Goal: Find specific page/section: Find specific page/section

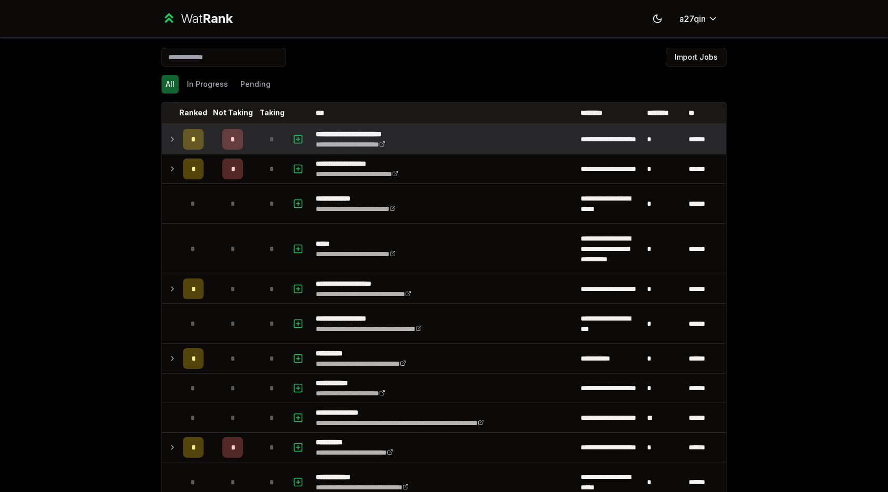
click at [169, 139] on icon at bounding box center [172, 139] width 8 height 12
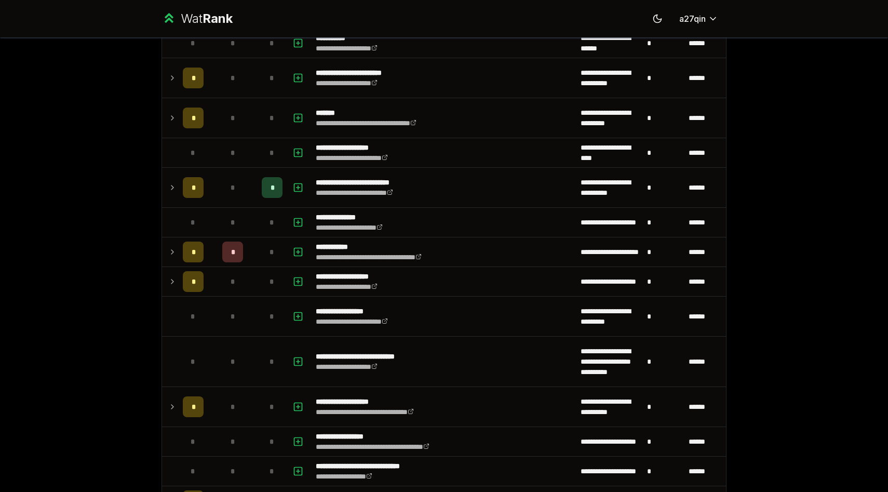
scroll to position [1002, 0]
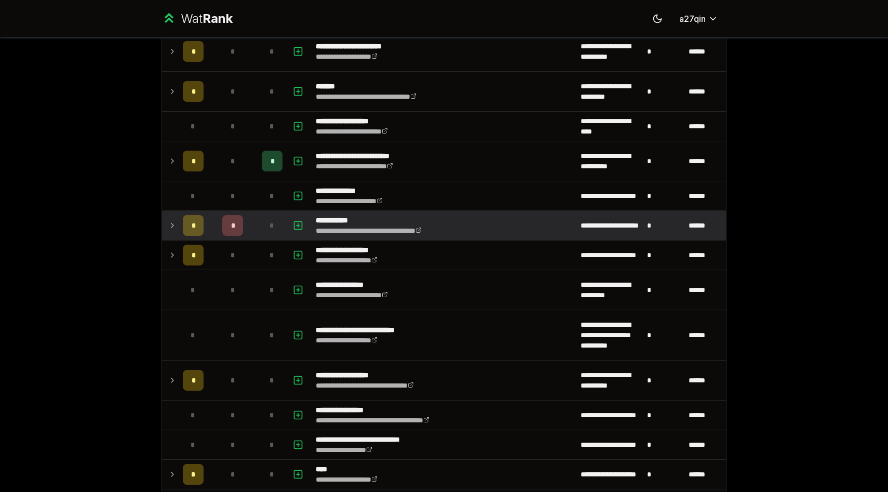
click at [168, 227] on td at bounding box center [170, 225] width 17 height 29
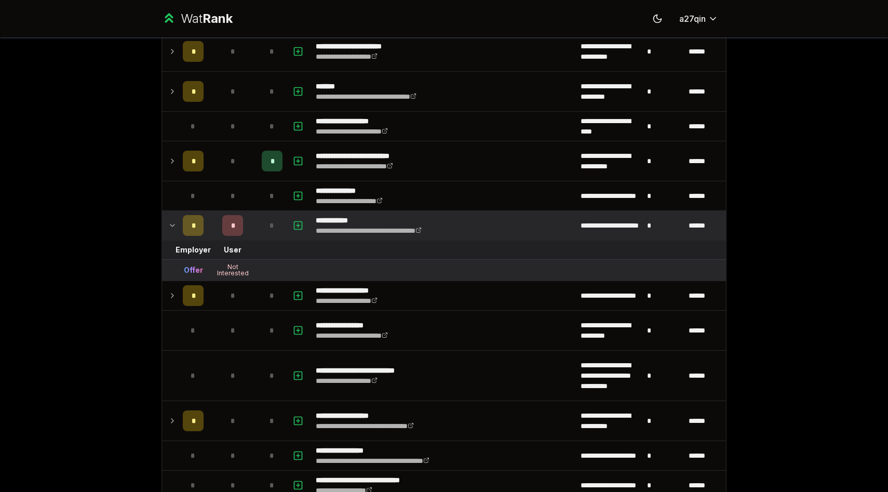
click at [168, 227] on td at bounding box center [170, 225] width 17 height 29
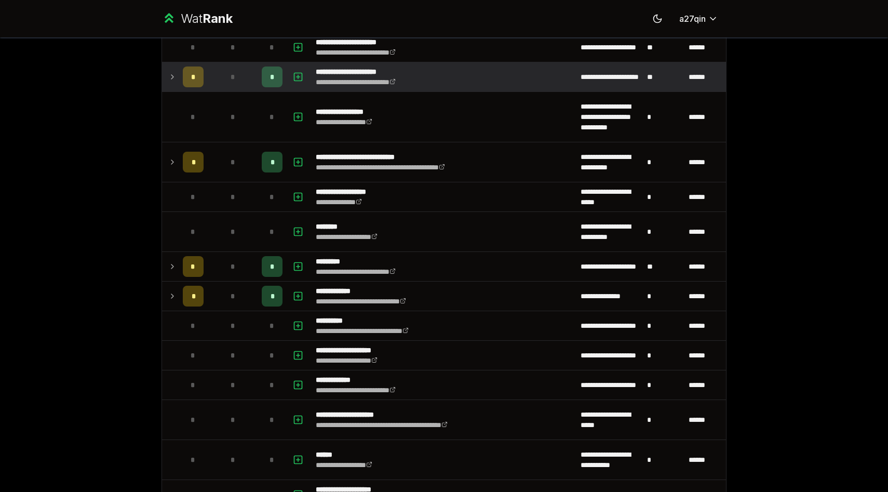
scroll to position [1819, 0]
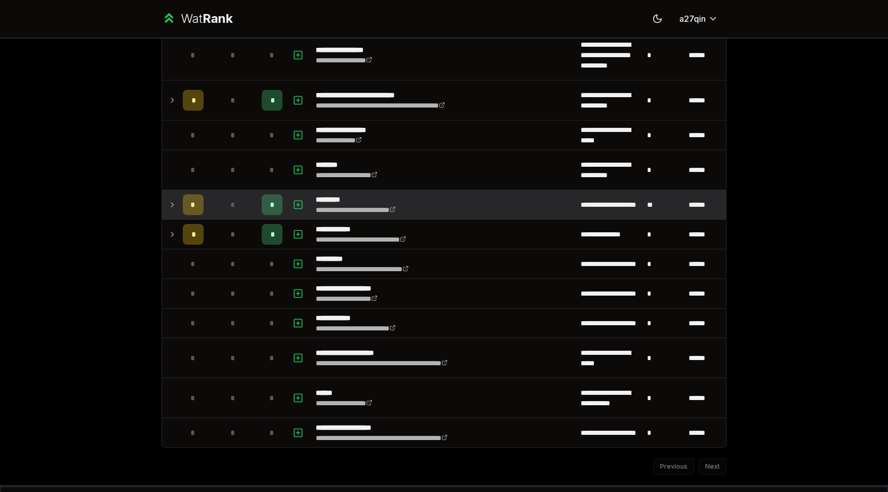
click at [172, 203] on icon at bounding box center [172, 204] width 8 height 12
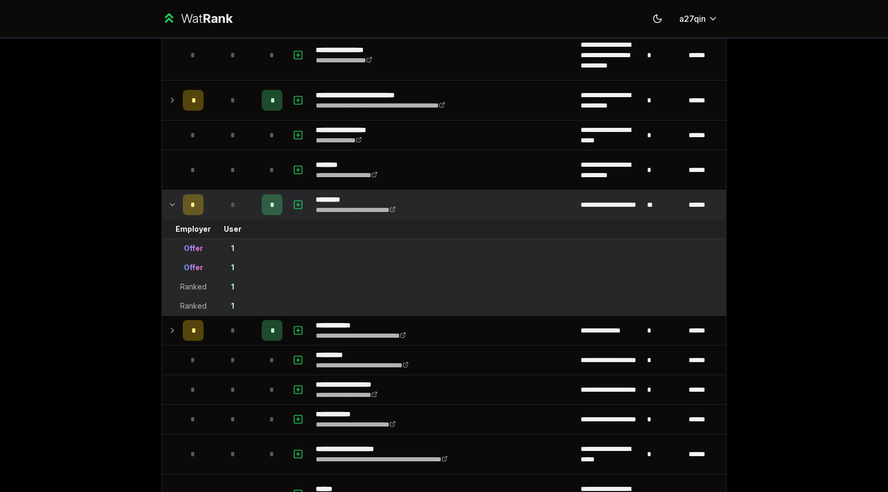
click at [172, 203] on icon at bounding box center [172, 204] width 8 height 12
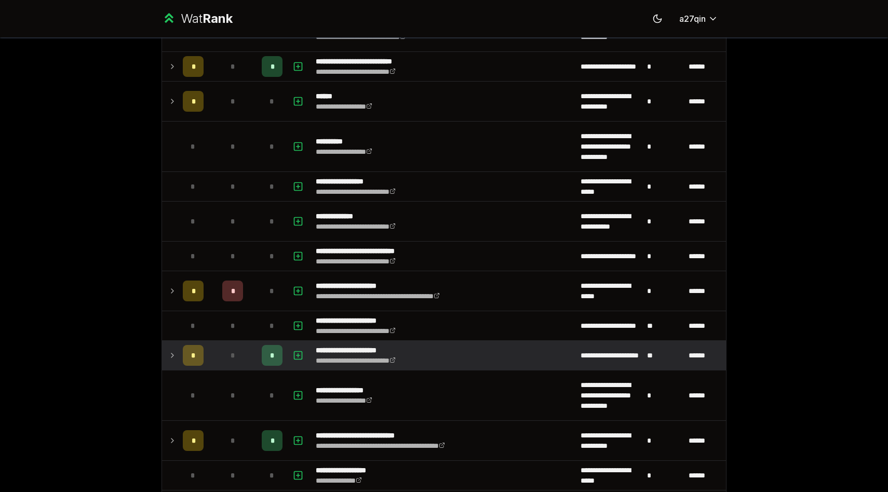
scroll to position [1470, 0]
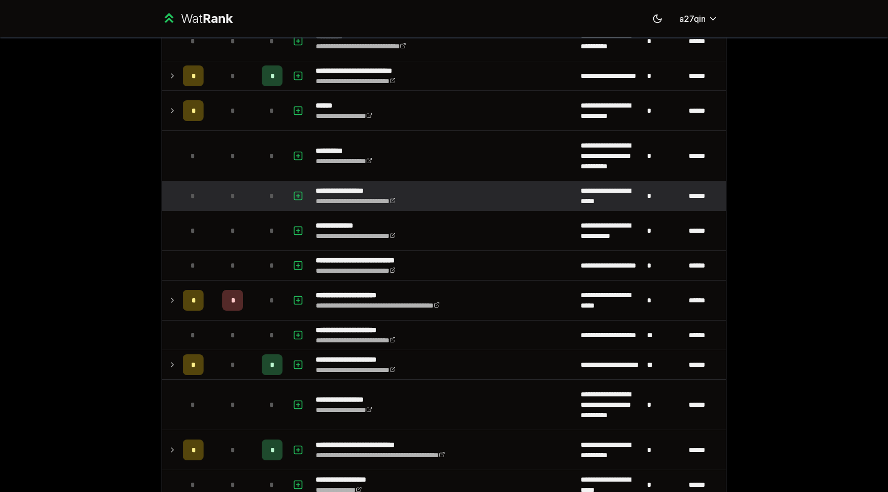
click at [173, 203] on td at bounding box center [170, 195] width 17 height 29
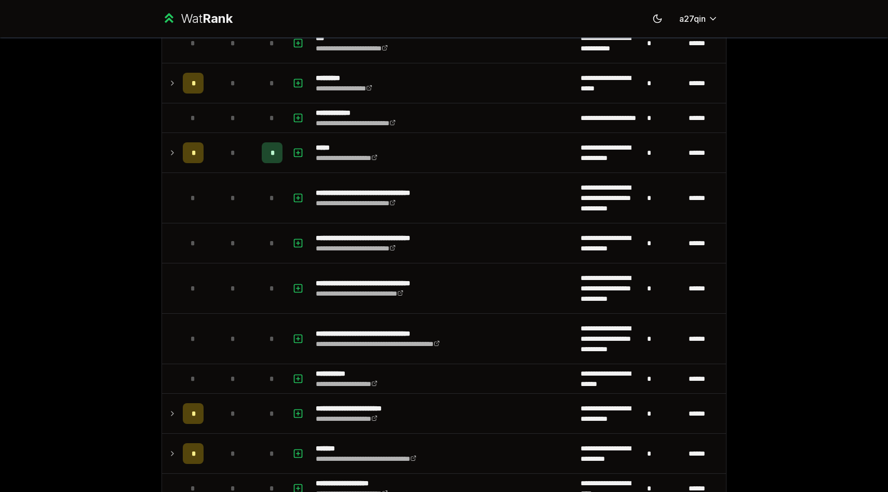
scroll to position [611, 0]
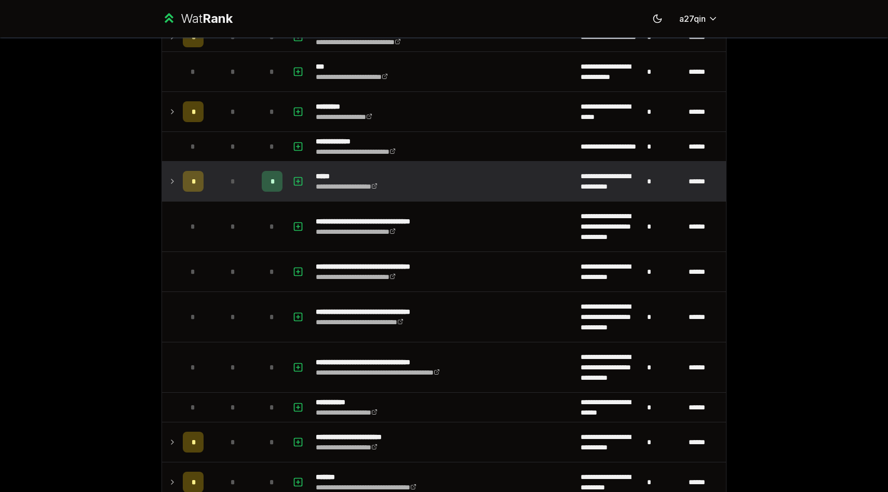
click at [172, 180] on icon at bounding box center [172, 181] width 2 height 4
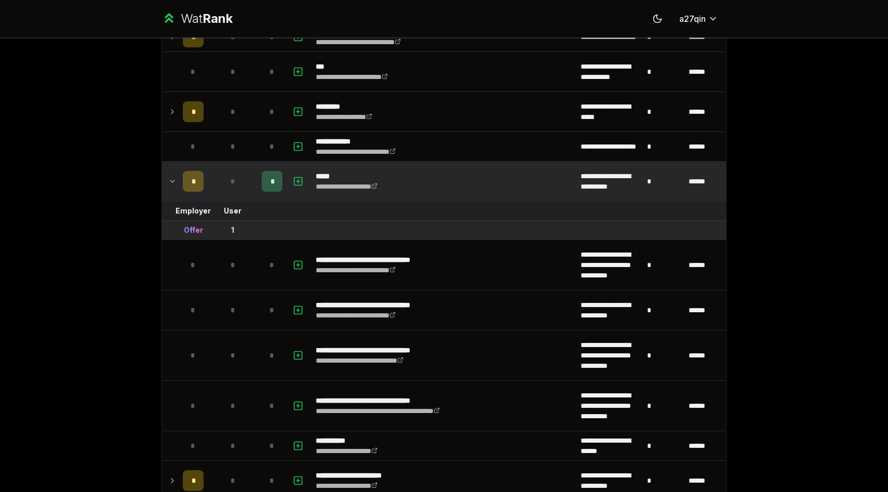
click at [172, 180] on icon at bounding box center [172, 181] width 8 height 12
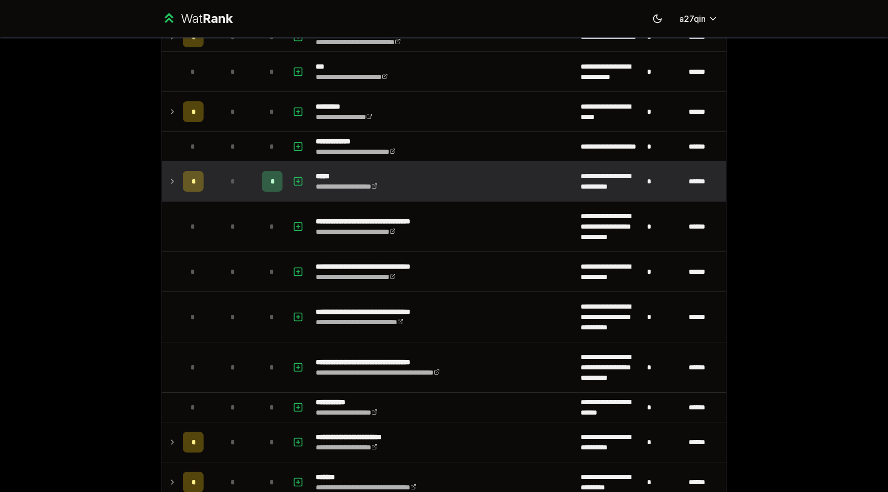
click at [169, 189] on td at bounding box center [170, 181] width 17 height 39
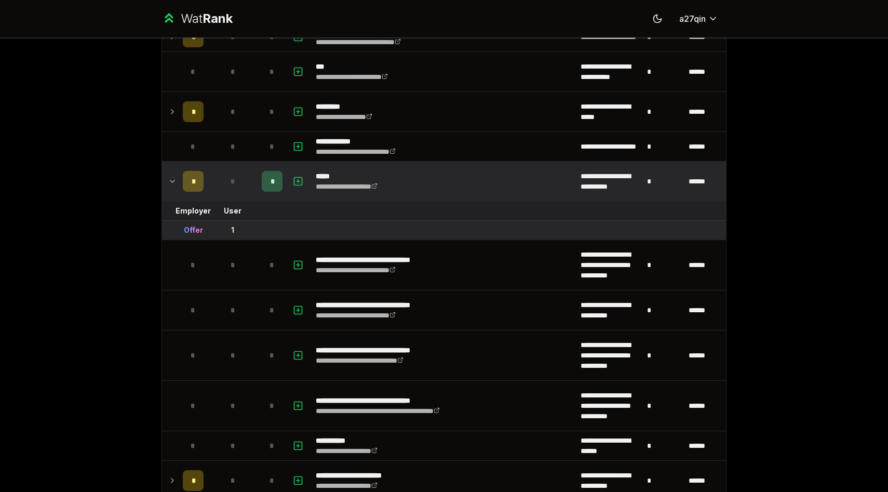
click at [169, 189] on td at bounding box center [170, 181] width 17 height 39
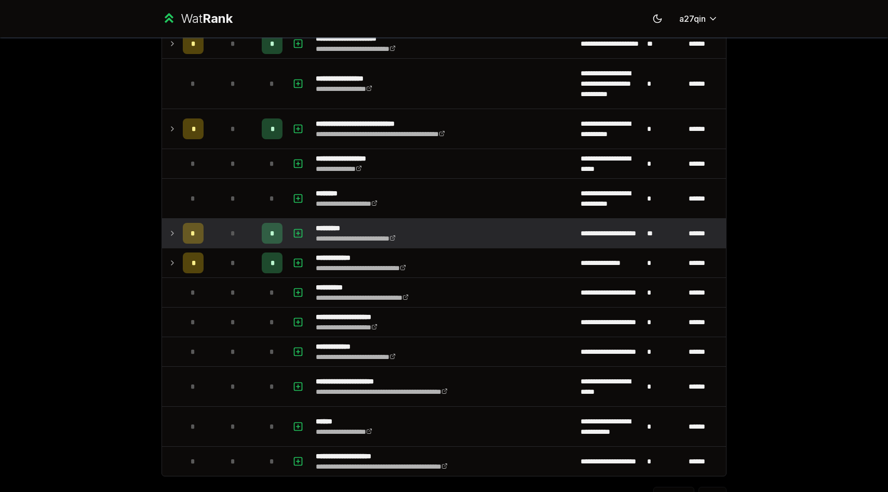
scroll to position [1840, 0]
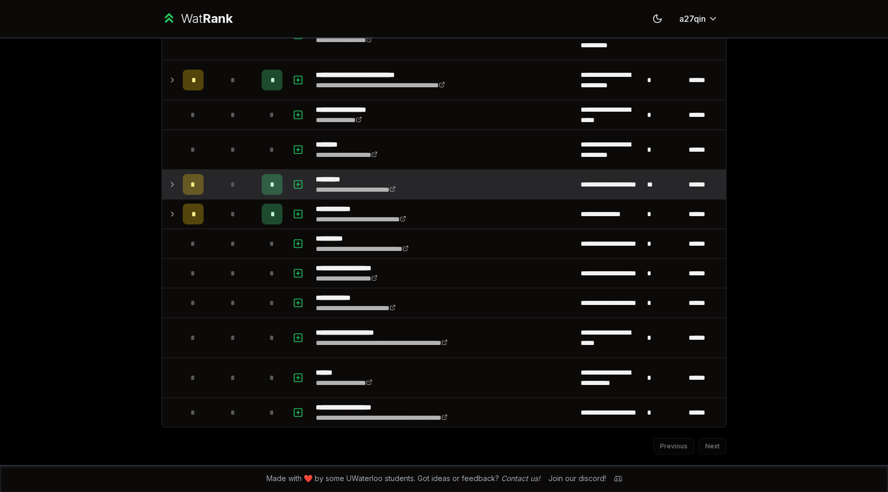
click at [169, 185] on icon at bounding box center [172, 184] width 8 height 12
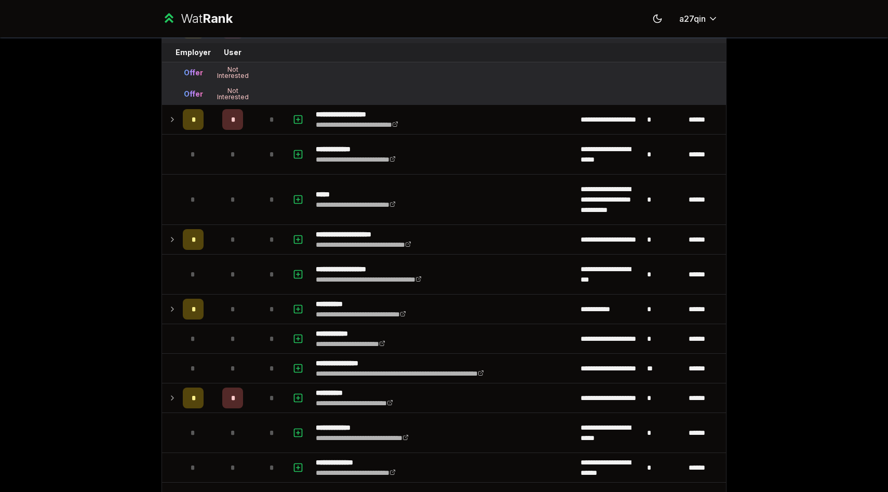
scroll to position [0, 0]
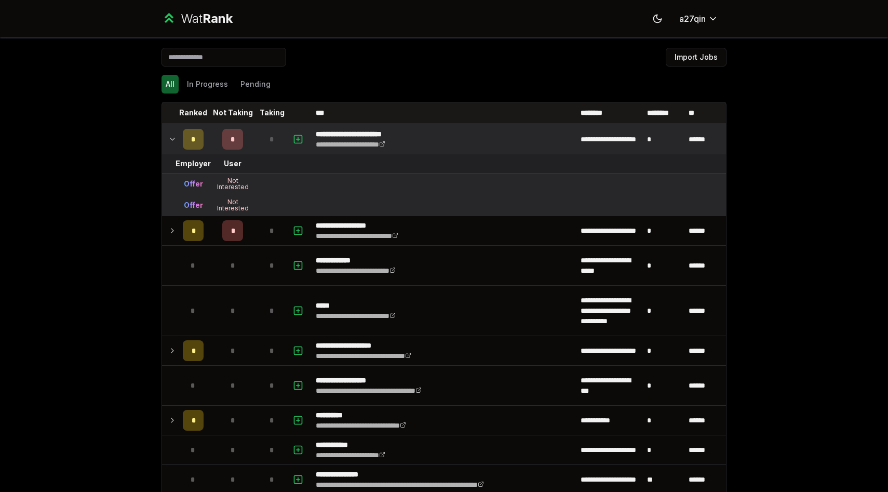
click at [172, 138] on icon at bounding box center [172, 139] width 8 height 12
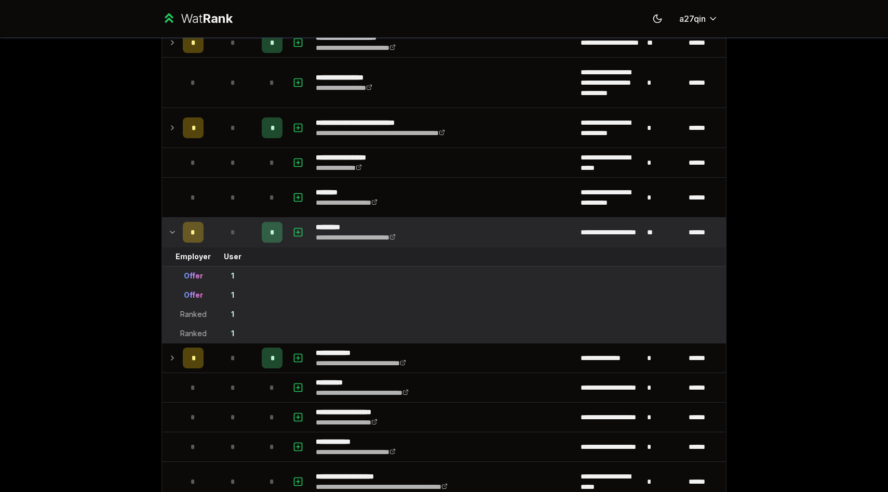
scroll to position [1708, 0]
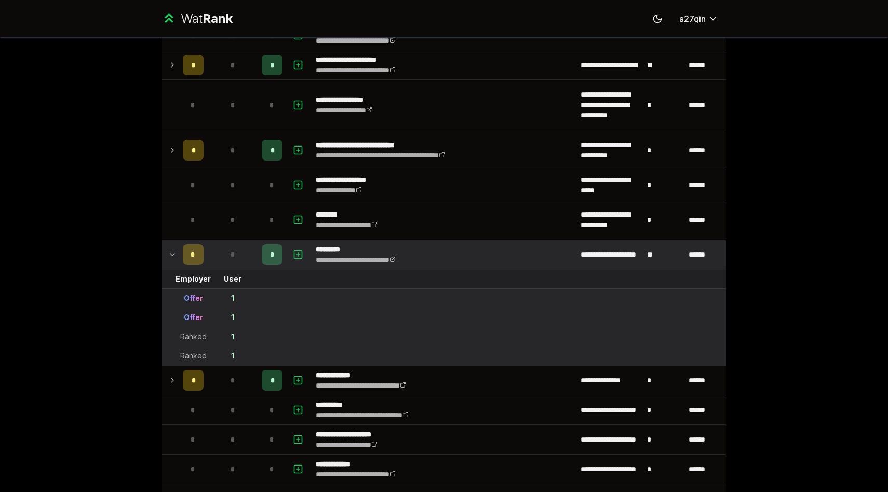
click at [172, 257] on icon at bounding box center [172, 254] width 8 height 12
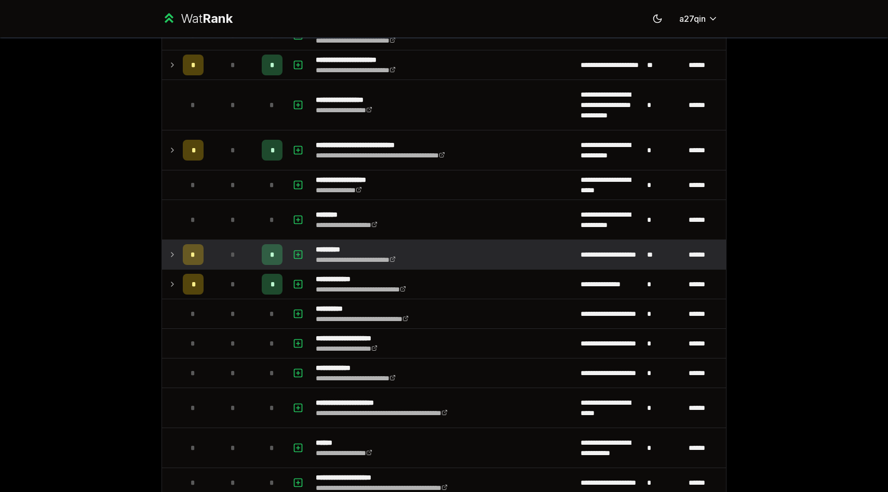
click at [168, 258] on icon at bounding box center [172, 254] width 8 height 12
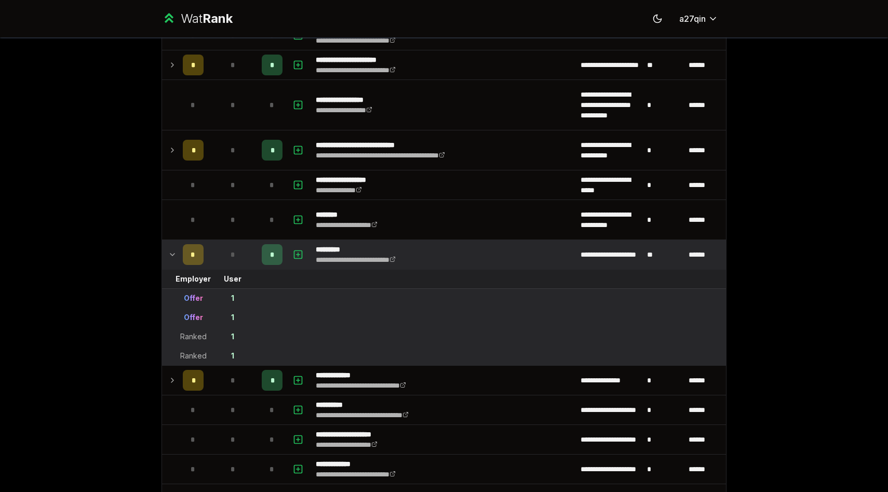
click at [168, 258] on icon at bounding box center [172, 254] width 8 height 12
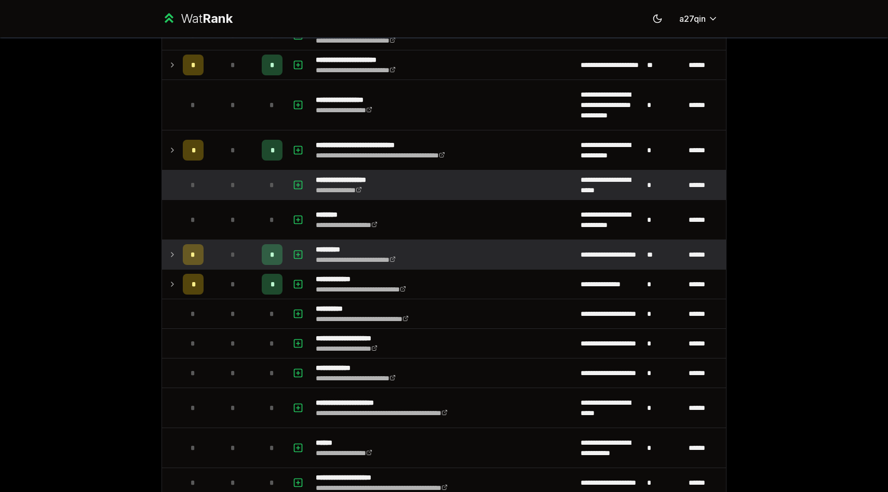
scroll to position [780, 0]
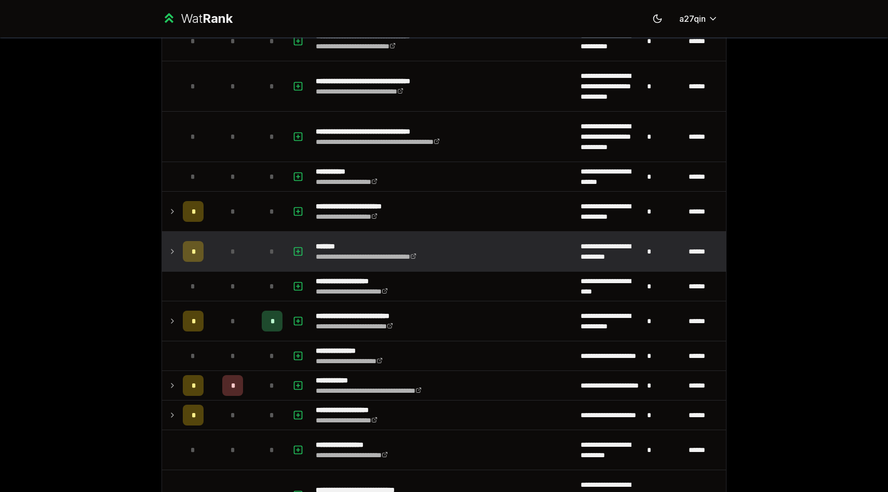
click at [172, 248] on icon at bounding box center [172, 251] width 8 height 12
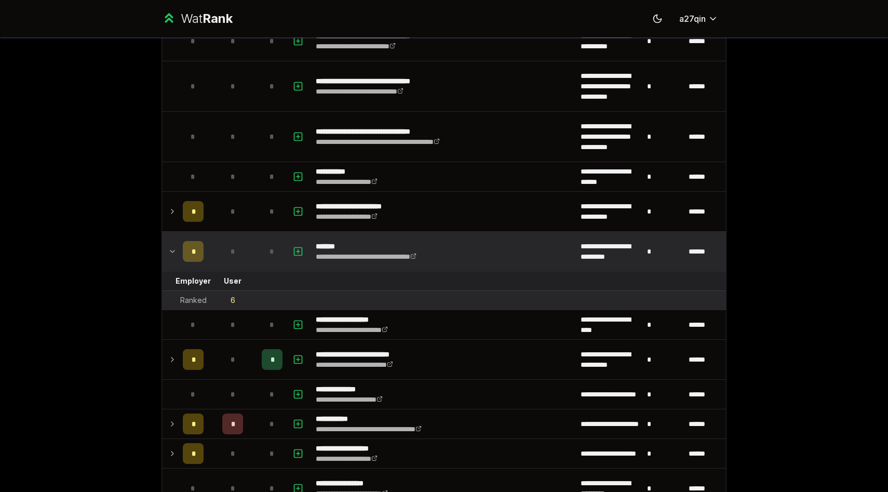
click at [235, 298] on td "6" at bounding box center [233, 300] width 50 height 19
click at [281, 297] on tr "Ranked 6" at bounding box center [444, 300] width 564 height 19
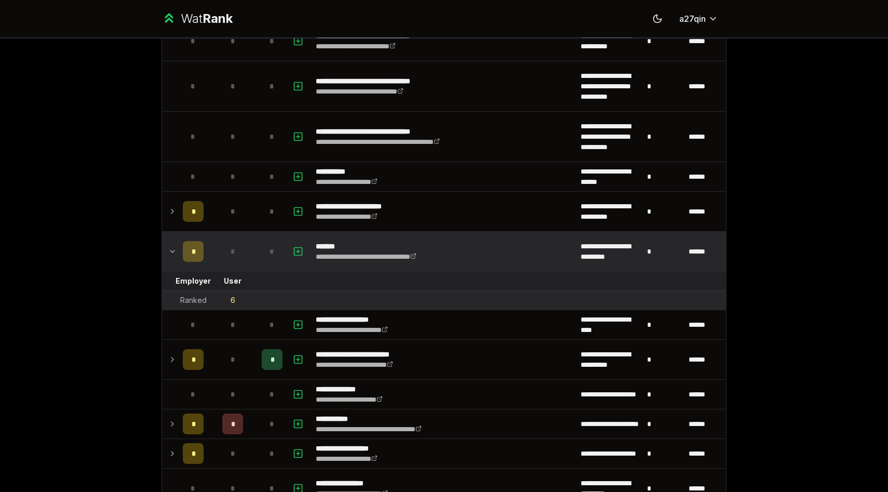
click at [245, 298] on td "6" at bounding box center [233, 300] width 50 height 19
click at [237, 298] on td "6" at bounding box center [233, 300] width 50 height 19
click at [235, 298] on td "6" at bounding box center [233, 300] width 50 height 19
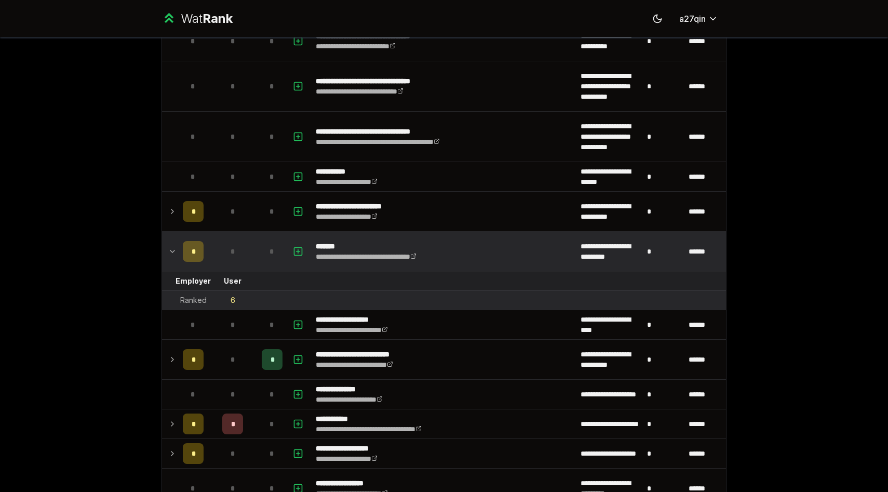
click at [235, 298] on td "6" at bounding box center [233, 300] width 50 height 19
click at [235, 300] on div "6" at bounding box center [233, 300] width 5 height 10
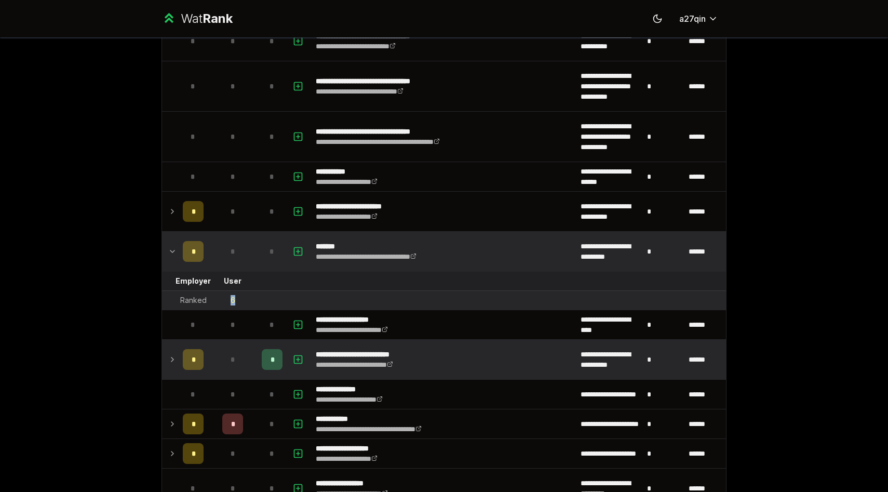
click at [263, 344] on td "*" at bounding box center [272, 359] width 29 height 39
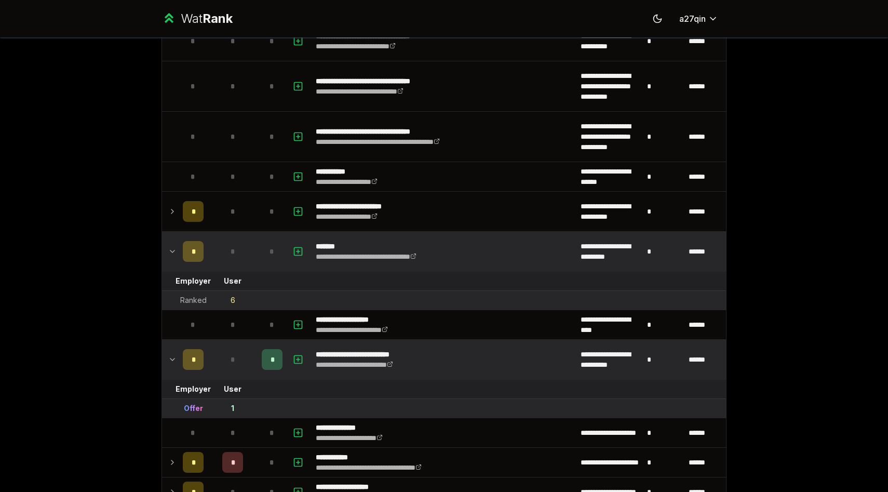
click at [243, 361] on td "*" at bounding box center [233, 359] width 50 height 39
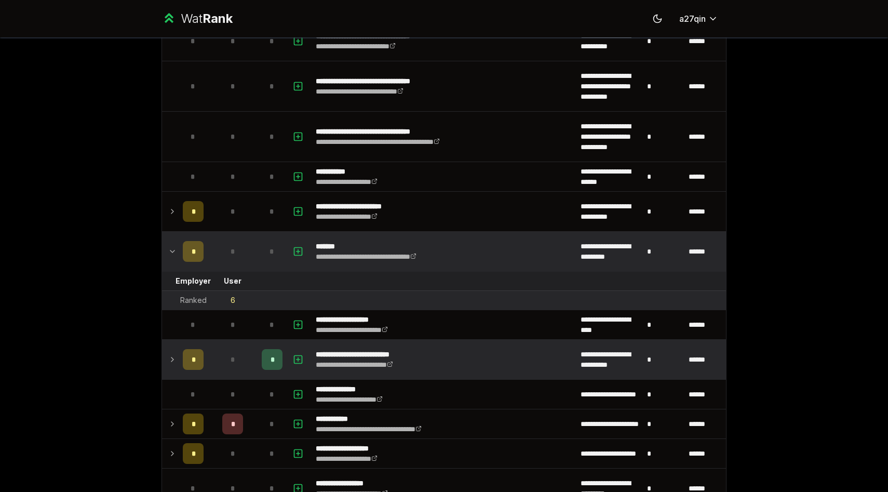
click at [243, 361] on td "*" at bounding box center [233, 359] width 50 height 39
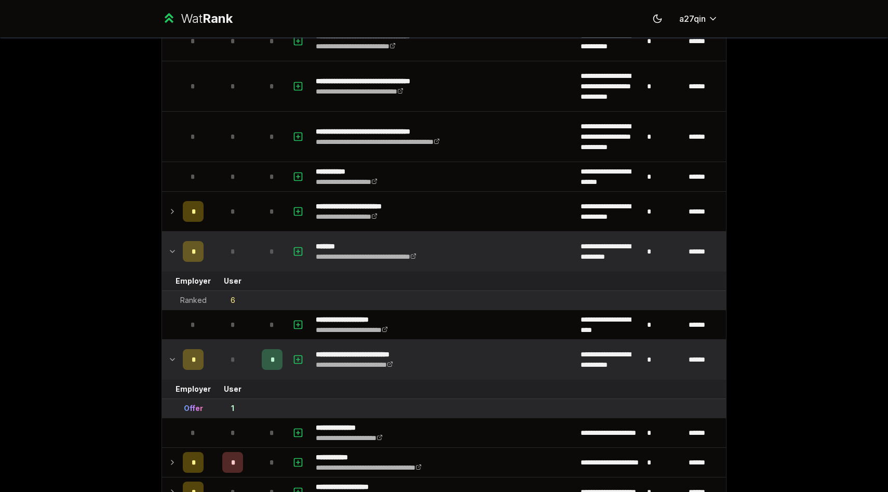
click at [243, 361] on td "*" at bounding box center [233, 359] width 50 height 39
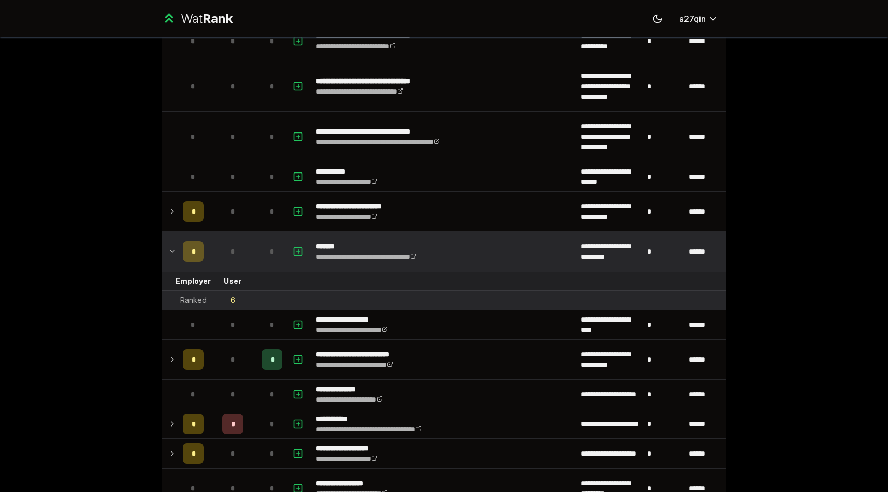
click at [175, 247] on icon at bounding box center [172, 251] width 8 height 12
